Goal: Use online tool/utility: Use online tool/utility

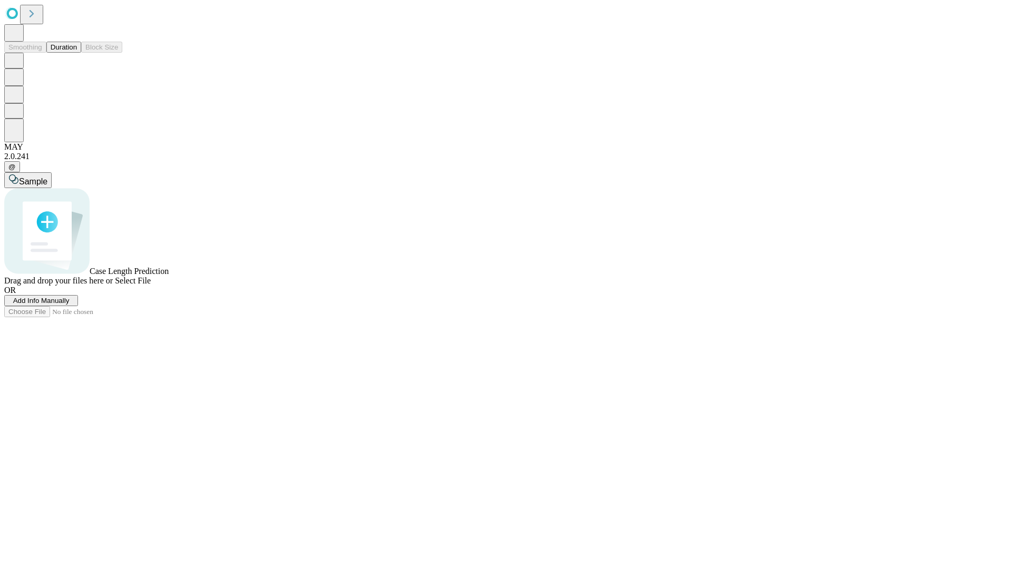
click at [151, 285] on span "Select File" at bounding box center [133, 280] width 36 height 9
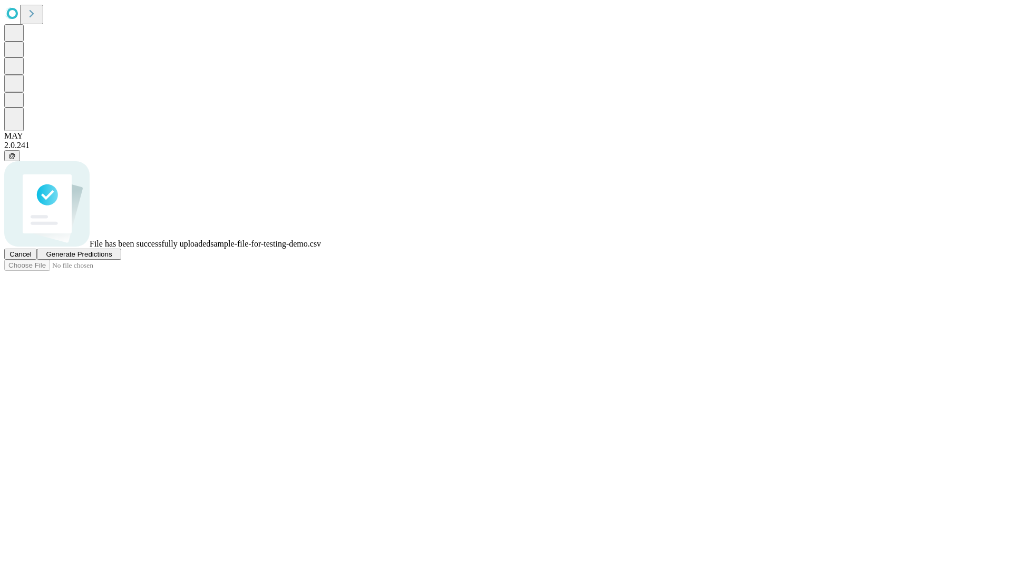
click at [112, 258] on span "Generate Predictions" at bounding box center [79, 254] width 66 height 8
